Goal: Obtain resource: Download file/media

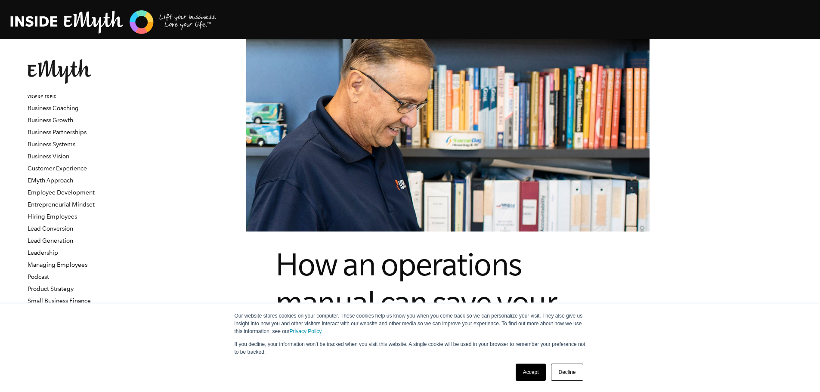
click at [571, 377] on link "Decline" at bounding box center [567, 372] width 32 height 17
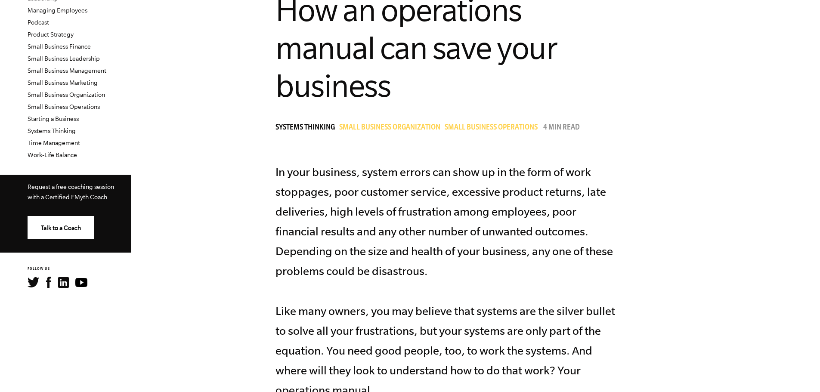
scroll to position [255, 0]
click at [507, 196] on p "In your business, system errors can show up in the form of work stoppages, poor…" at bounding box center [448, 281] width 345 height 238
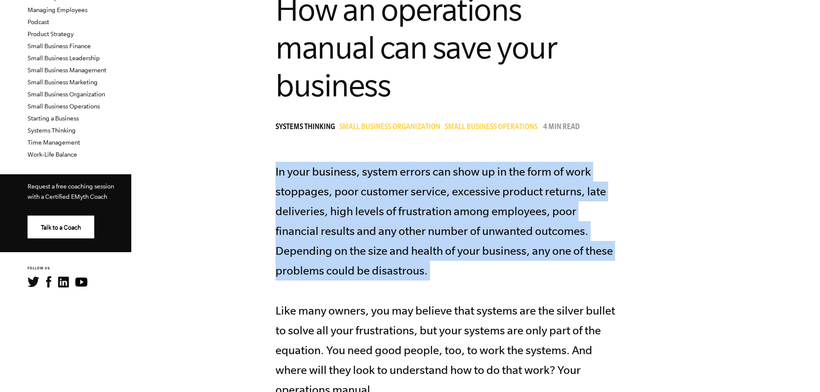
drag, startPoint x: 298, startPoint y: 171, endPoint x: 509, endPoint y: 297, distance: 245.7
click at [509, 297] on p "In your business, system errors can show up in the form of work stoppages, poor…" at bounding box center [448, 281] width 345 height 238
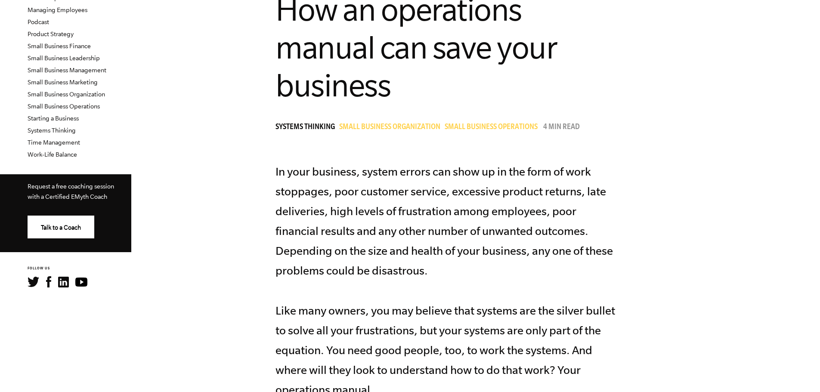
click at [416, 270] on p "In your business, system errors can show up in the form of work stoppages, poor…" at bounding box center [448, 281] width 345 height 238
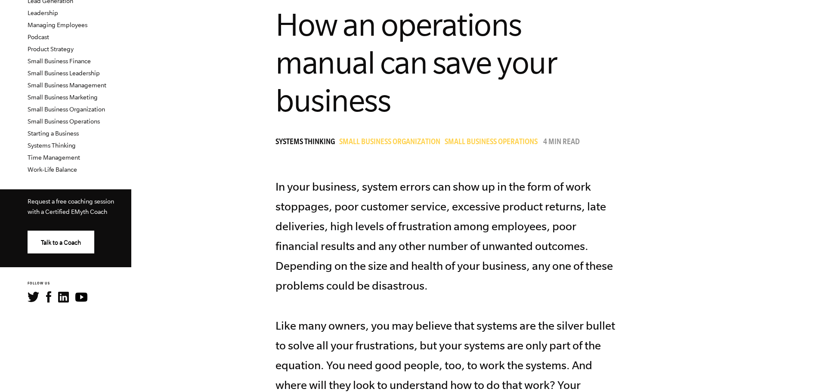
scroll to position [240, 0]
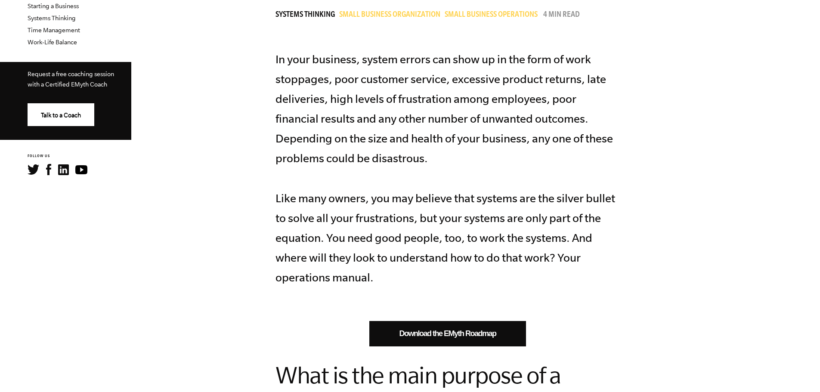
scroll to position [368, 0]
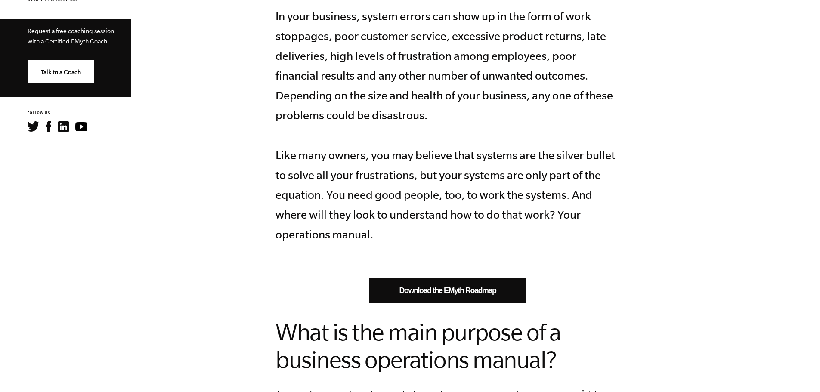
scroll to position [411, 0]
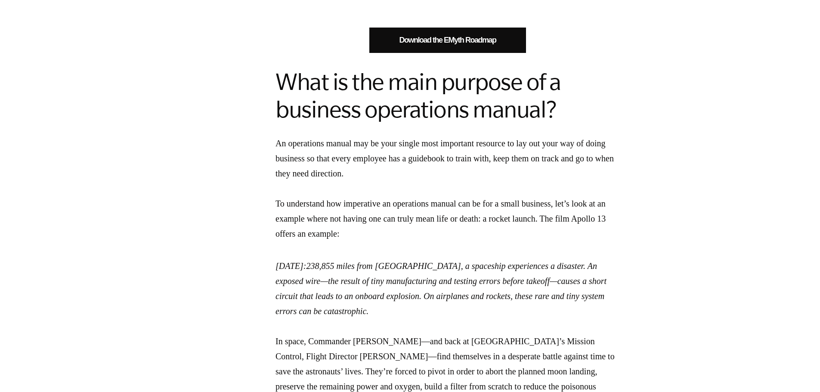
scroll to position [661, 0]
click at [476, 41] on link "Download the EMyth Roadmap" at bounding box center [447, 39] width 157 height 25
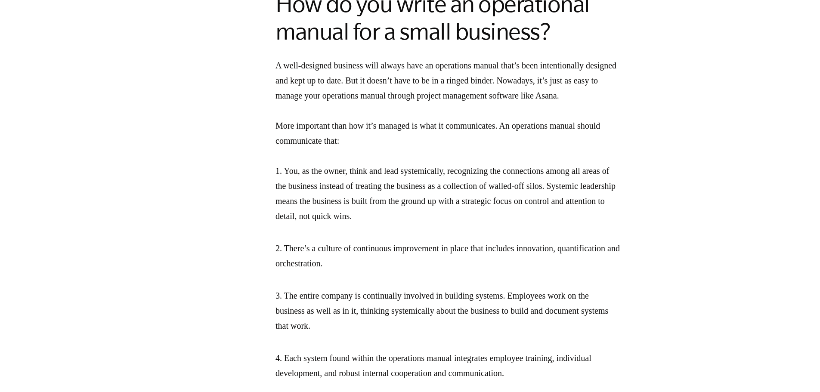
scroll to position [1394, 0]
